Goal: Task Accomplishment & Management: Manage account settings

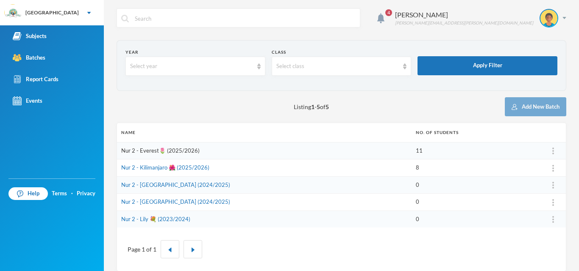
click at [179, 149] on link "Nur 2 - Everest🌷 (2025/2026)" at bounding box center [160, 150] width 78 height 7
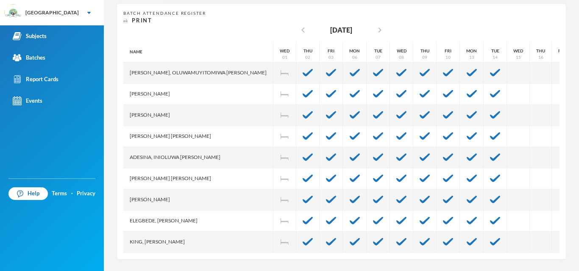
scroll to position [166, 0]
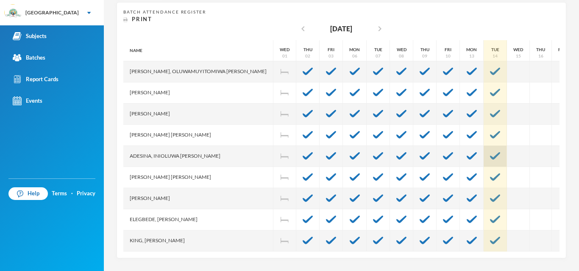
click at [490, 160] on img at bounding box center [495, 156] width 10 height 8
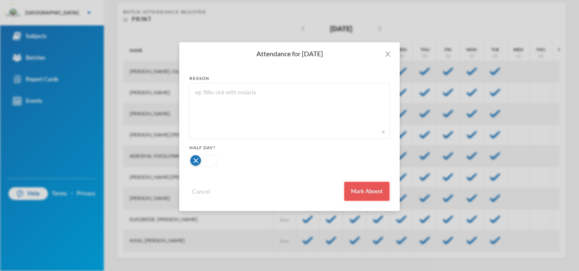
click at [371, 196] on button "Mark Absent" at bounding box center [366, 191] width 45 height 19
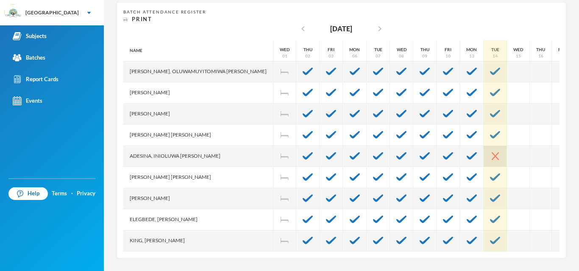
click at [491, 155] on img at bounding box center [494, 156] width 7 height 8
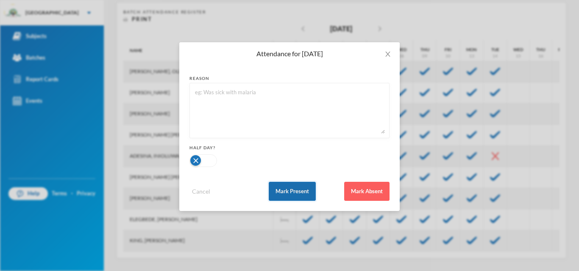
click at [304, 191] on button "Mark Present" at bounding box center [291, 191] width 47 height 19
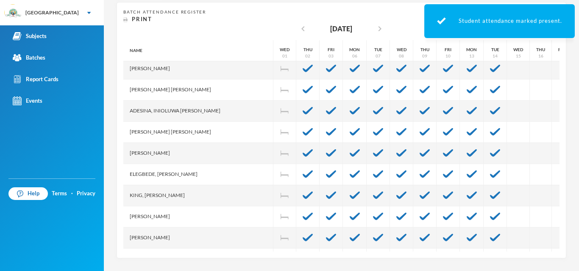
scroll to position [58, 0]
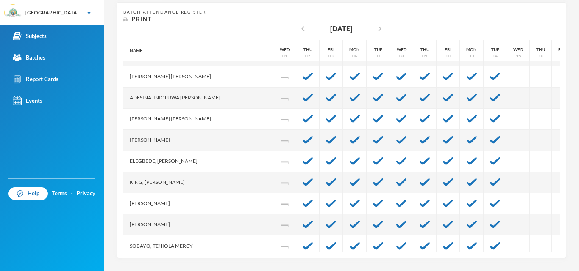
drag, startPoint x: 544, startPoint y: 218, endPoint x: 544, endPoint y: 249, distance: 30.9
click at [544, 249] on div "Name [PERSON_NAME], [PERSON_NAME], [PERSON_NAME] [PERSON_NAME] Adefolasewa [PER…" at bounding box center [341, 146] width 436 height 212
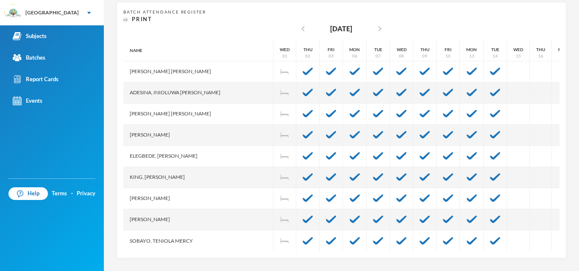
scroll to position [70, 0]
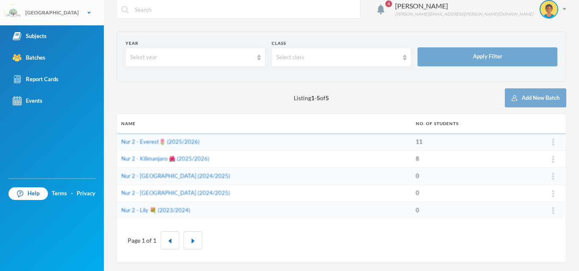
scroll to position [9, 0]
click at [147, 162] on link "Nur 2 - Kilimanjaro 🌺 (2025/2026)" at bounding box center [165, 158] width 88 height 7
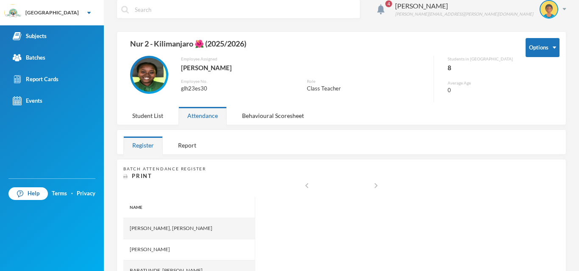
scroll to position [166, 0]
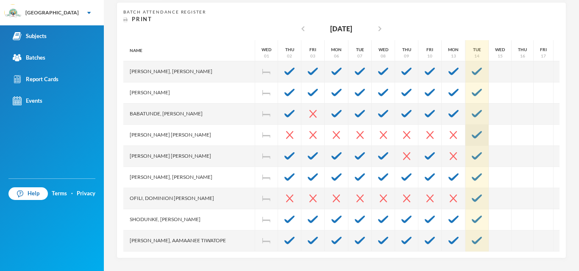
click at [465, 129] on div at bounding box center [476, 135] width 23 height 21
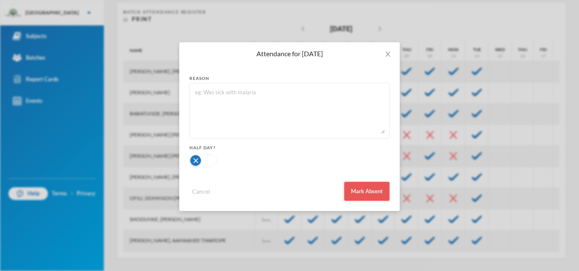
click at [362, 187] on button "Mark Absent" at bounding box center [366, 191] width 45 height 19
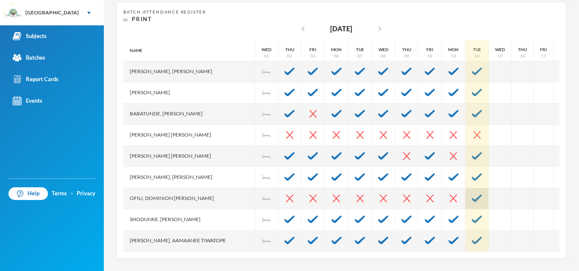
click at [465, 194] on div at bounding box center [476, 198] width 23 height 21
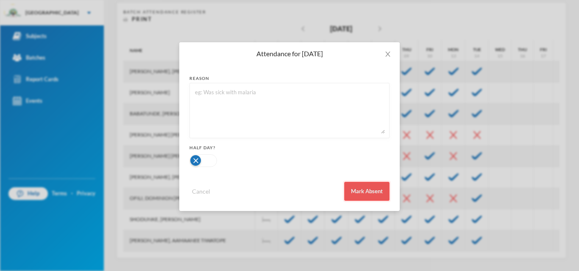
click at [361, 191] on button "Mark Absent" at bounding box center [366, 191] width 45 height 19
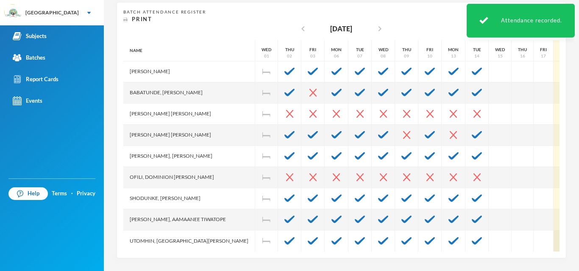
scroll to position [28, 0]
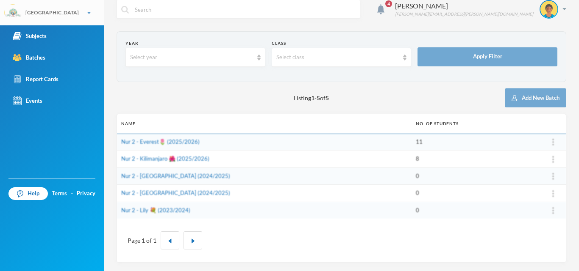
scroll to position [9, 0]
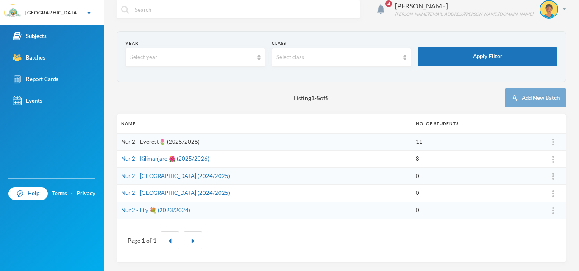
click at [147, 142] on link "Nur 2 - Everest🌷 (2025/2026)" at bounding box center [160, 141] width 78 height 7
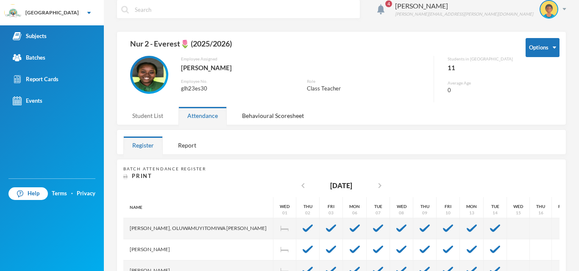
click at [156, 109] on div "Student List" at bounding box center [147, 116] width 49 height 18
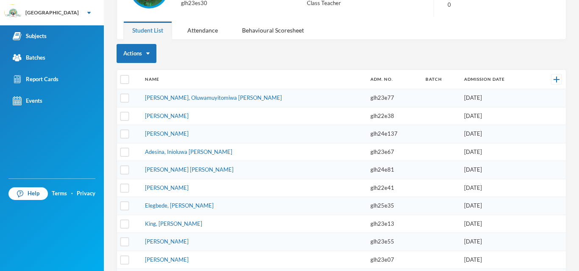
scroll to position [119, 0]
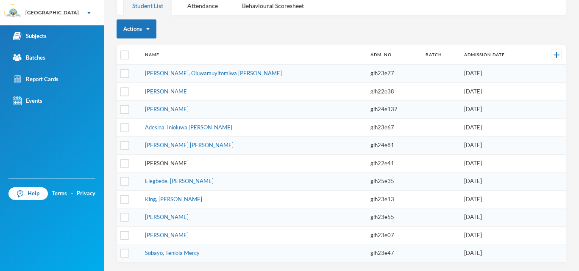
click at [161, 161] on link "[PERSON_NAME]" at bounding box center [167, 163] width 44 height 7
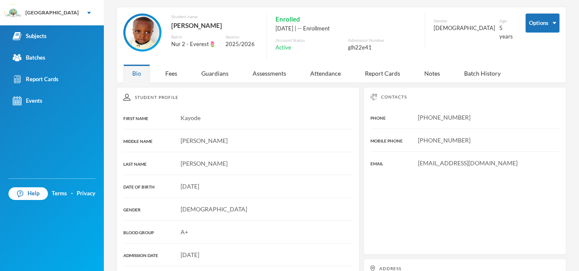
scroll to position [119, 0]
